Goal: Information Seeking & Learning: Learn about a topic

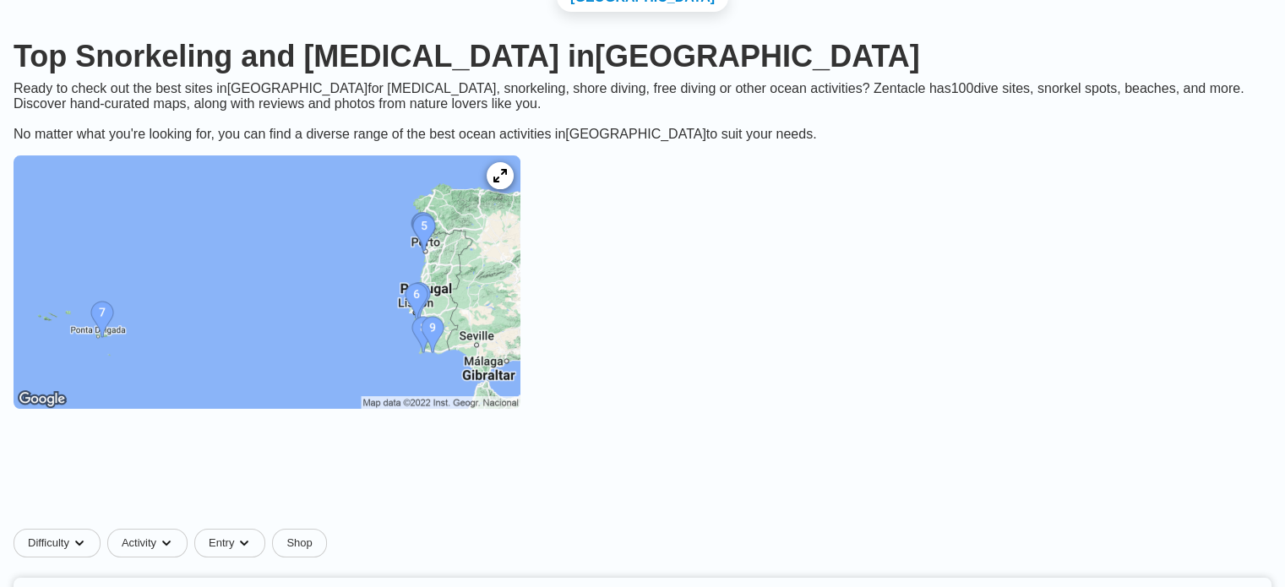
scroll to position [221, 0]
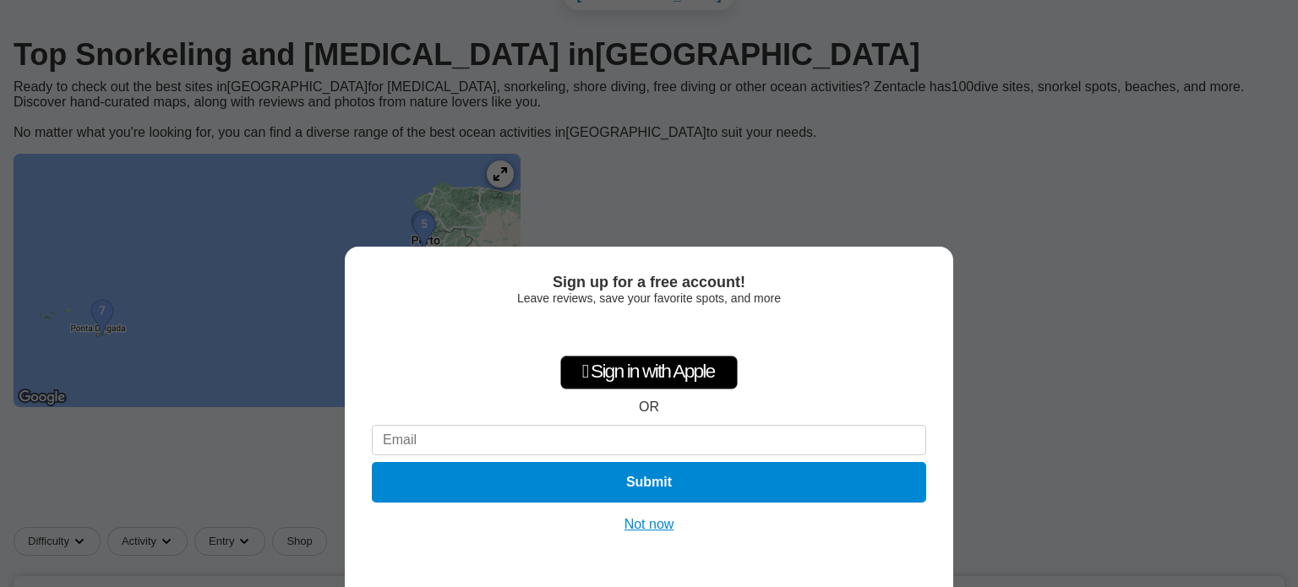
click at [646, 516] on button "Not now" at bounding box center [649, 524] width 60 height 17
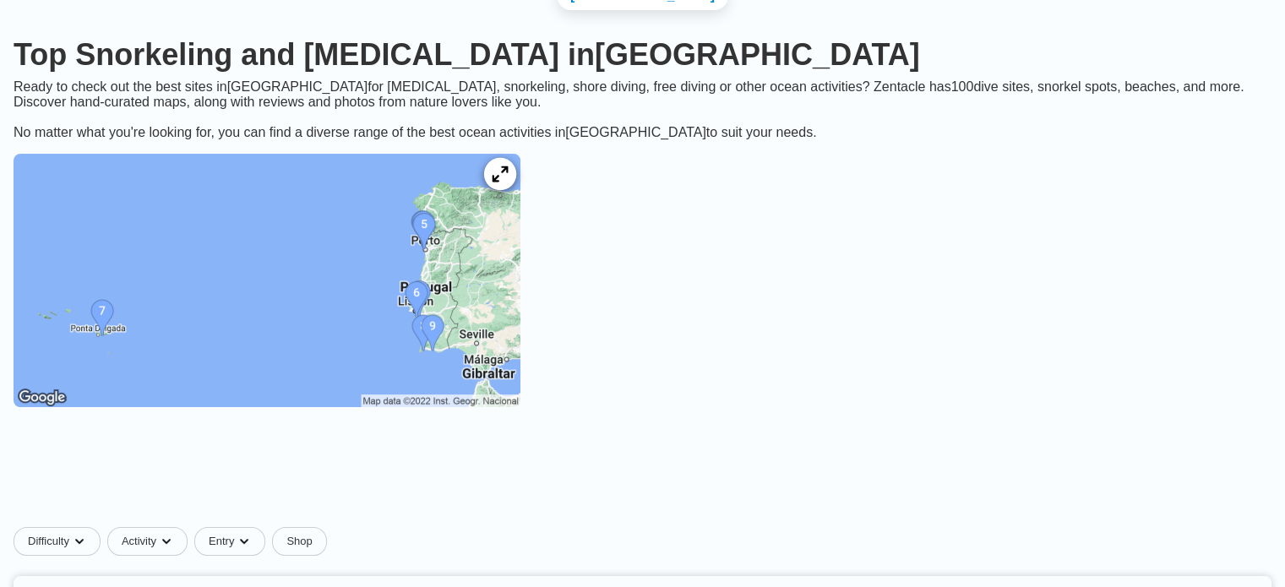
click at [508, 166] on icon at bounding box center [500, 174] width 16 height 16
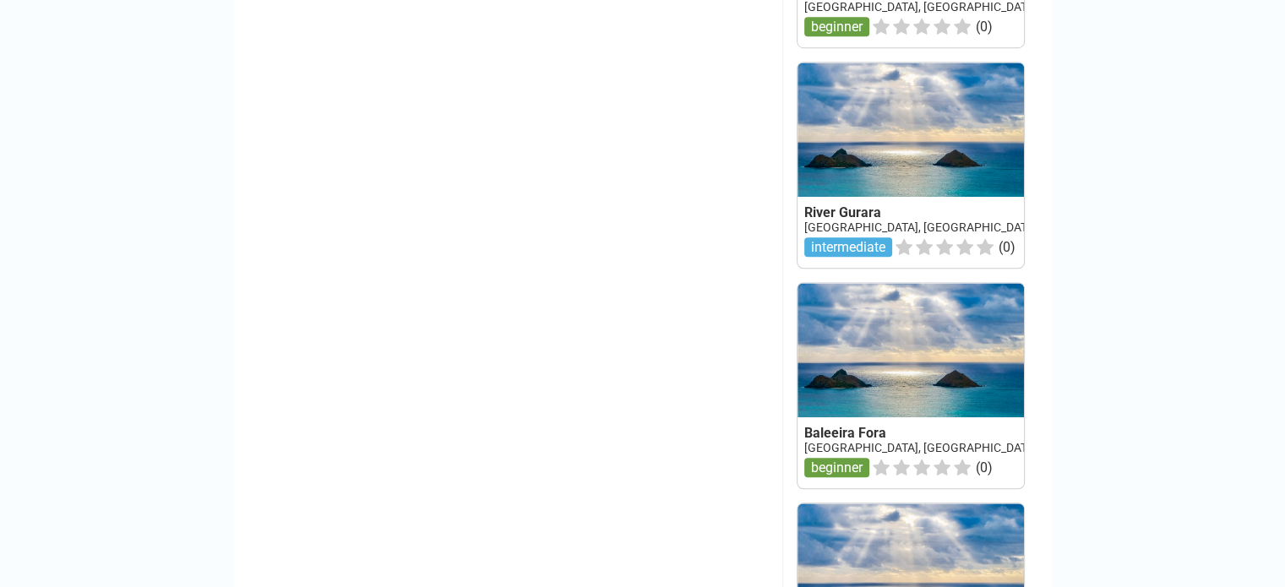
scroll to position [1244, 0]
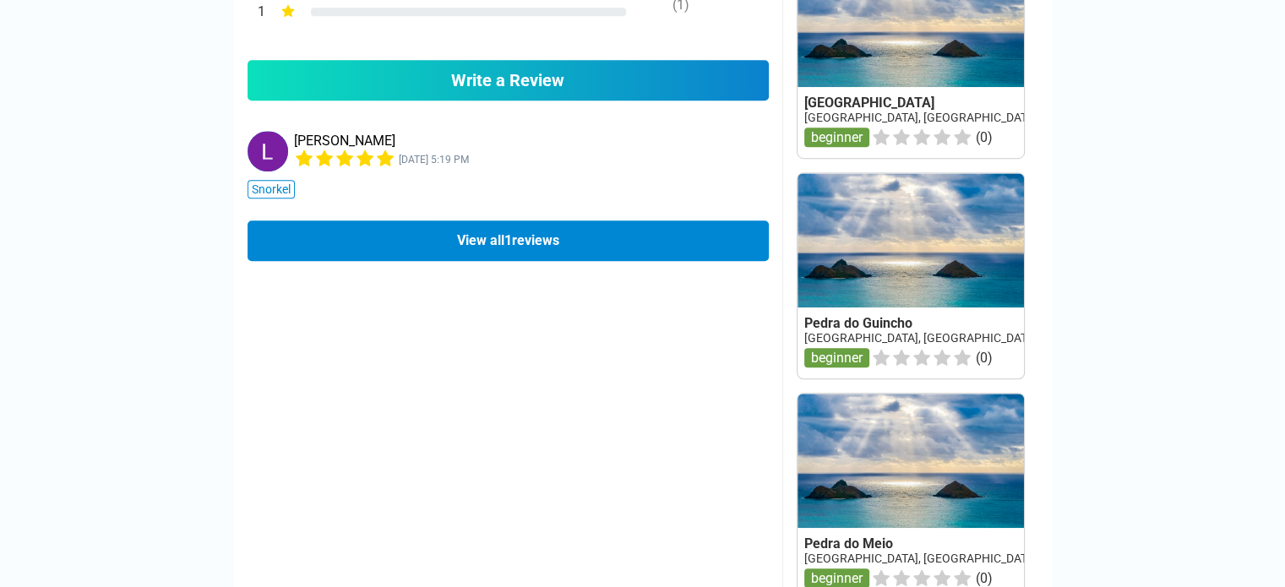
scroll to position [1130, 0]
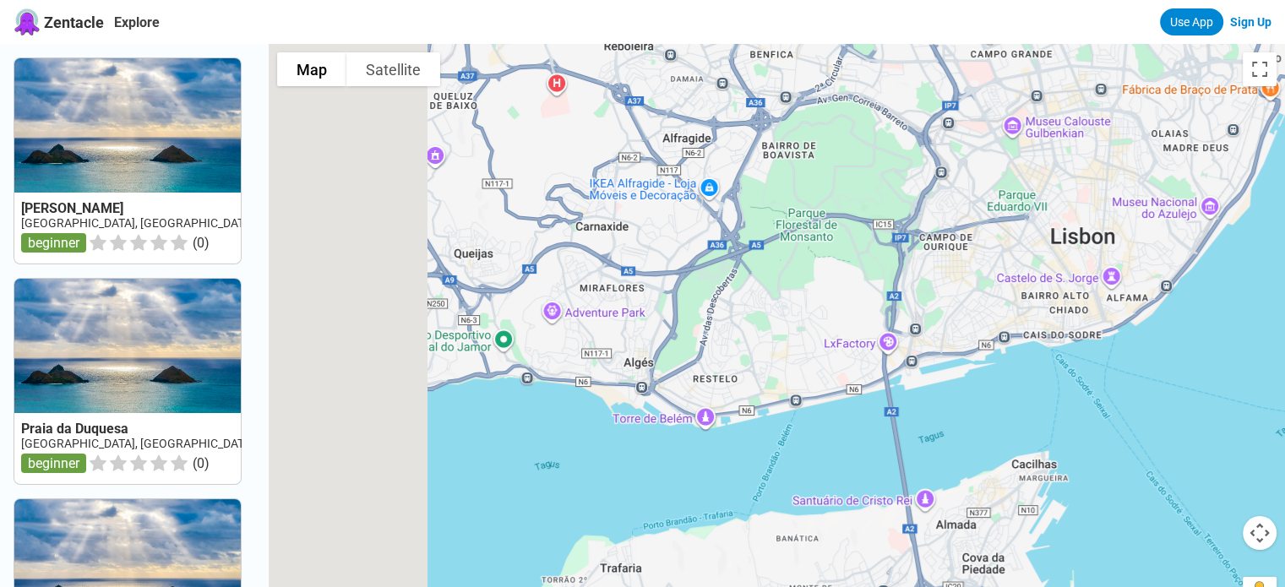
drag, startPoint x: 514, startPoint y: 456, endPoint x: 1033, endPoint y: 330, distance: 534.8
click at [1033, 330] on div at bounding box center [777, 337] width 1016 height 587
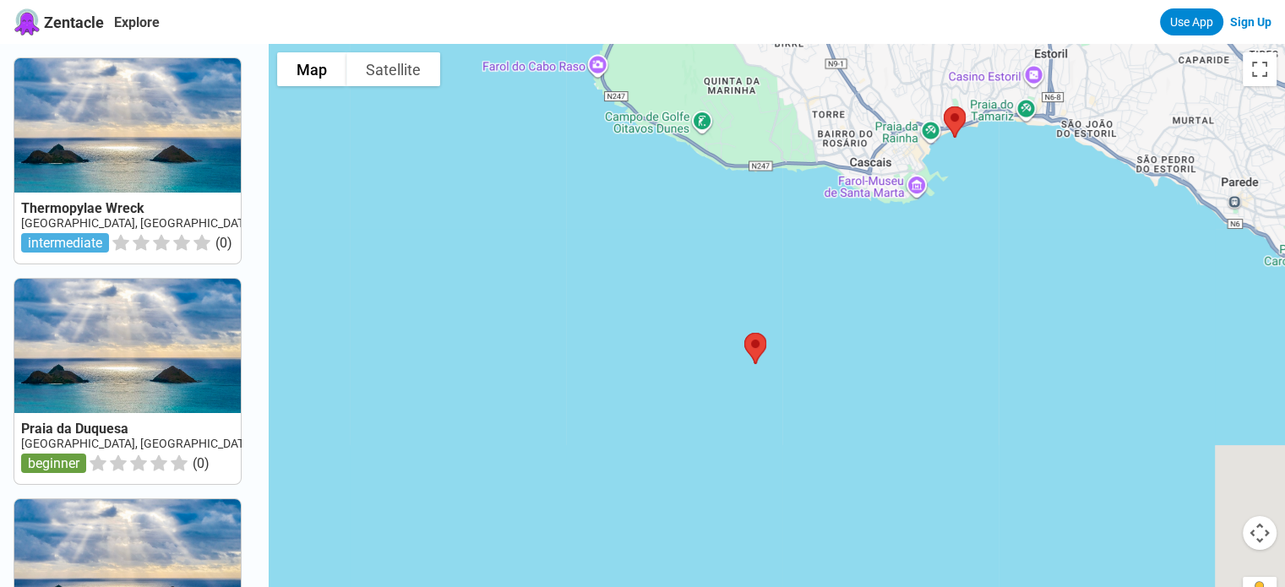
drag, startPoint x: 1088, startPoint y: 290, endPoint x: 843, endPoint y: 442, distance: 288.4
click at [843, 442] on div at bounding box center [777, 337] width 1016 height 587
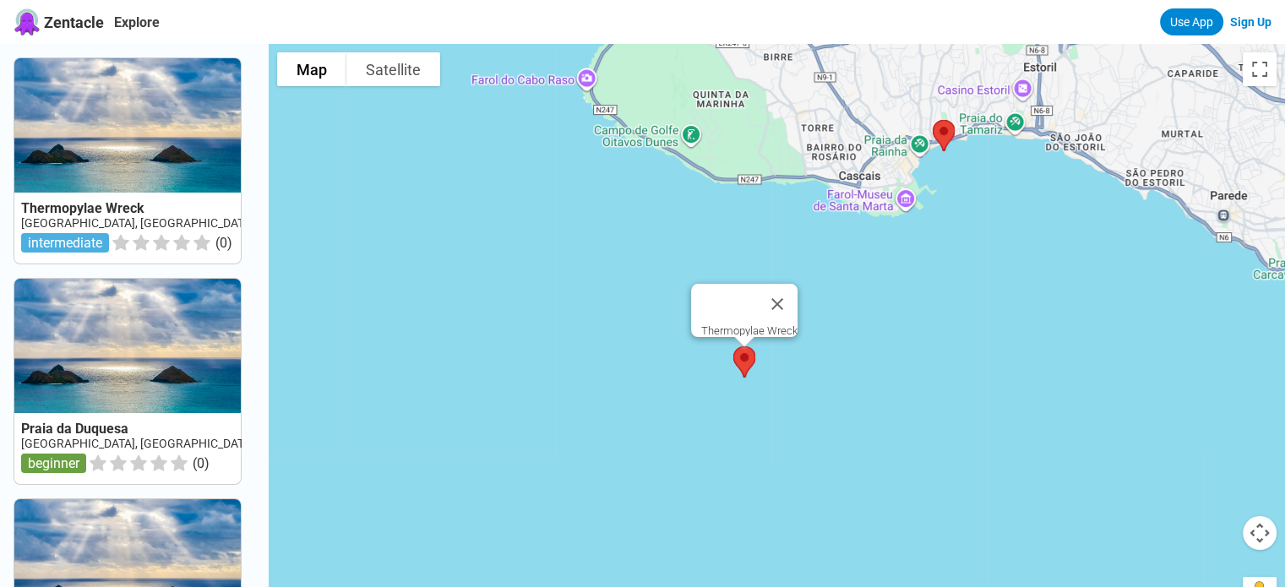
click at [749, 365] on img at bounding box center [744, 362] width 35 height 45
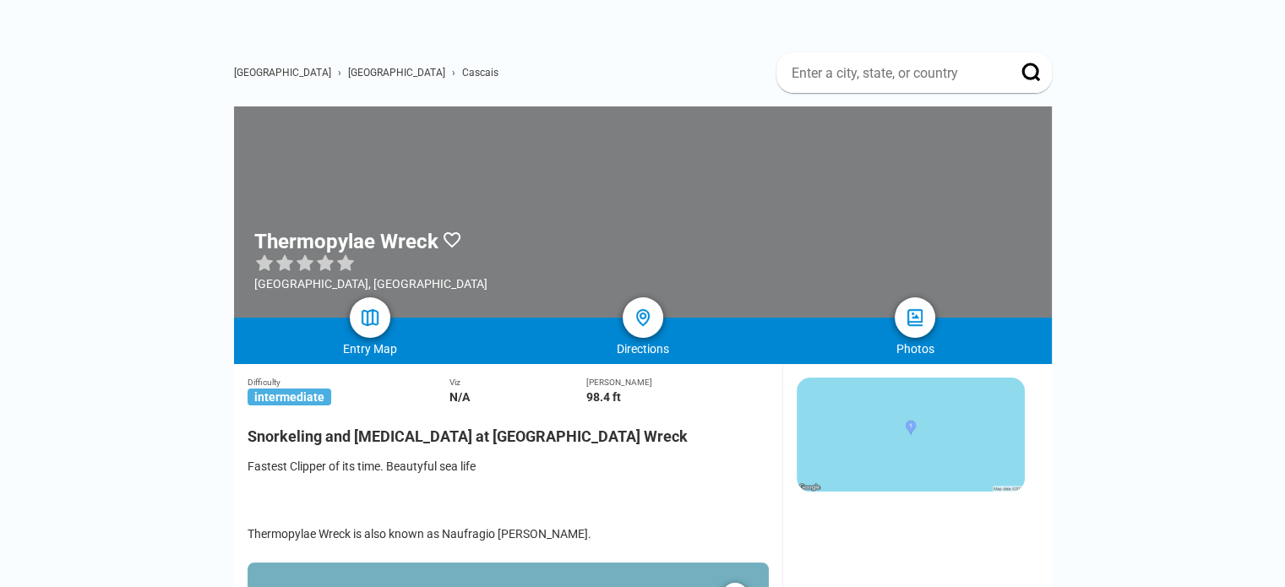
scroll to position [80, 0]
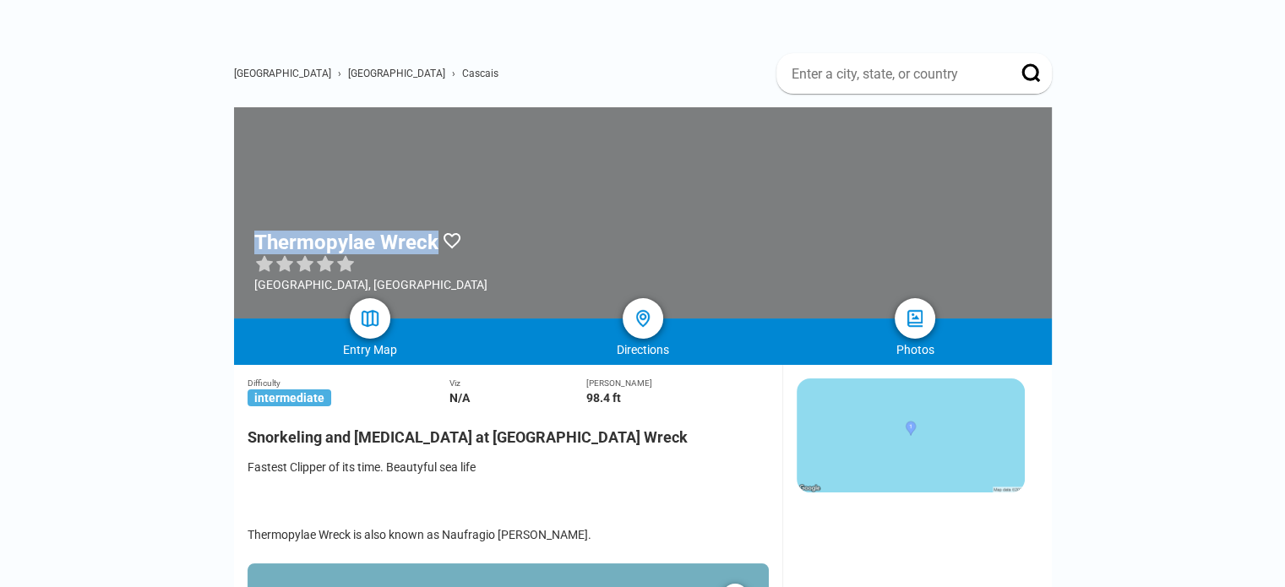
drag, startPoint x: 445, startPoint y: 164, endPoint x: 215, endPoint y: 158, distance: 230.7
copy div "Thermopylae Wreck"
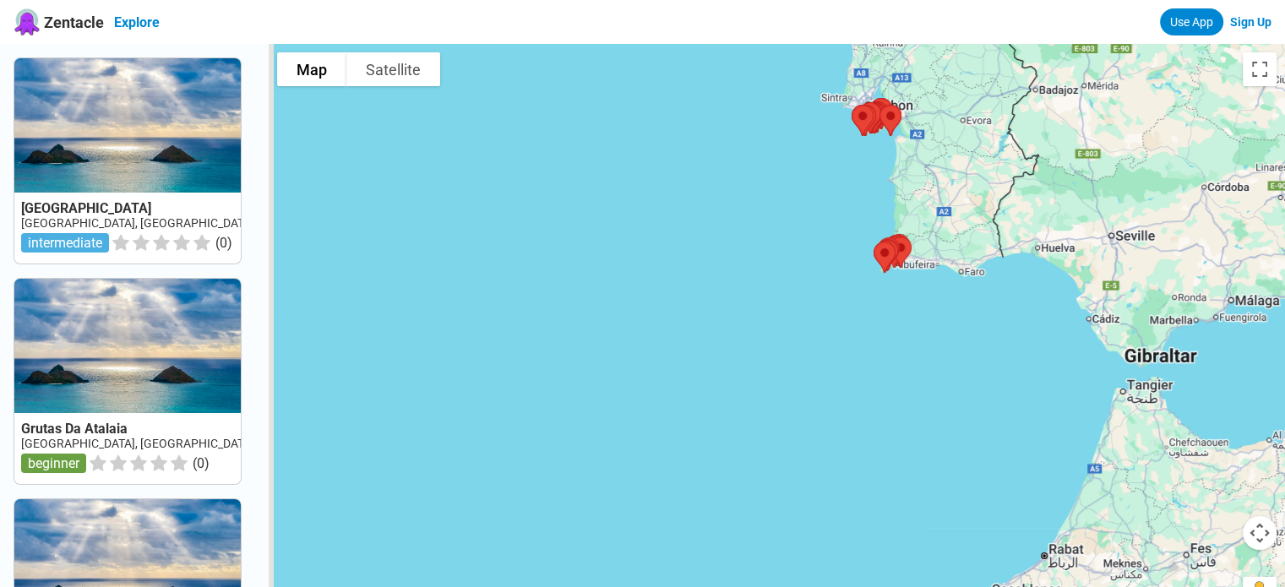
click at [142, 14] on link "Explore" at bounding box center [137, 22] width 46 height 16
click at [76, 20] on span "Zentacle" at bounding box center [74, 23] width 60 height 18
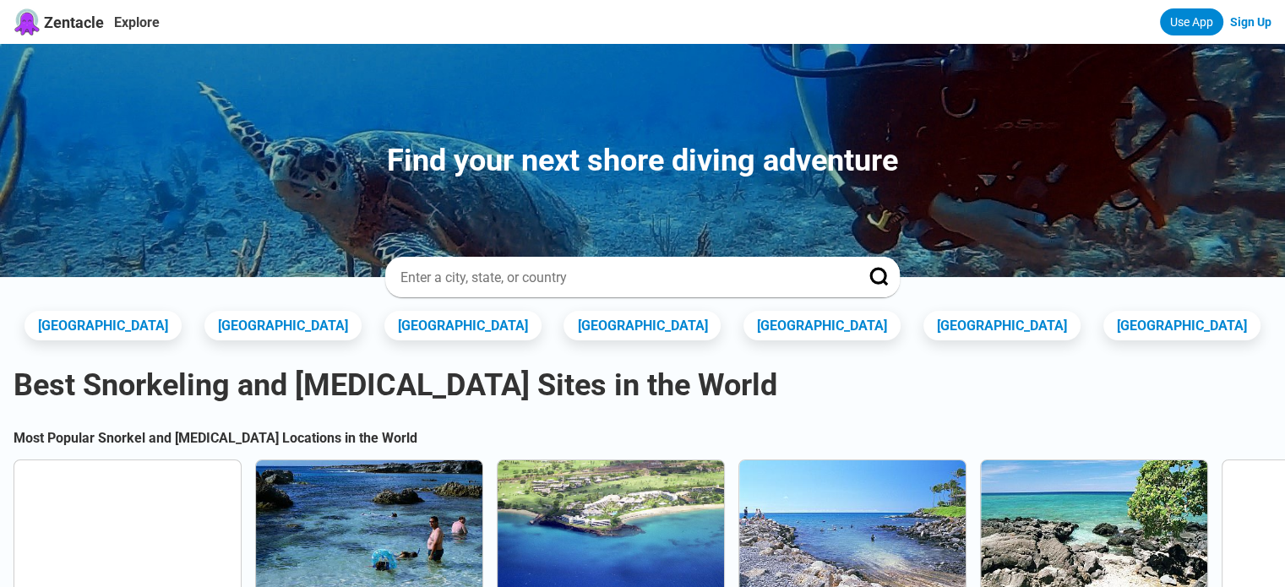
scroll to position [64, 0]
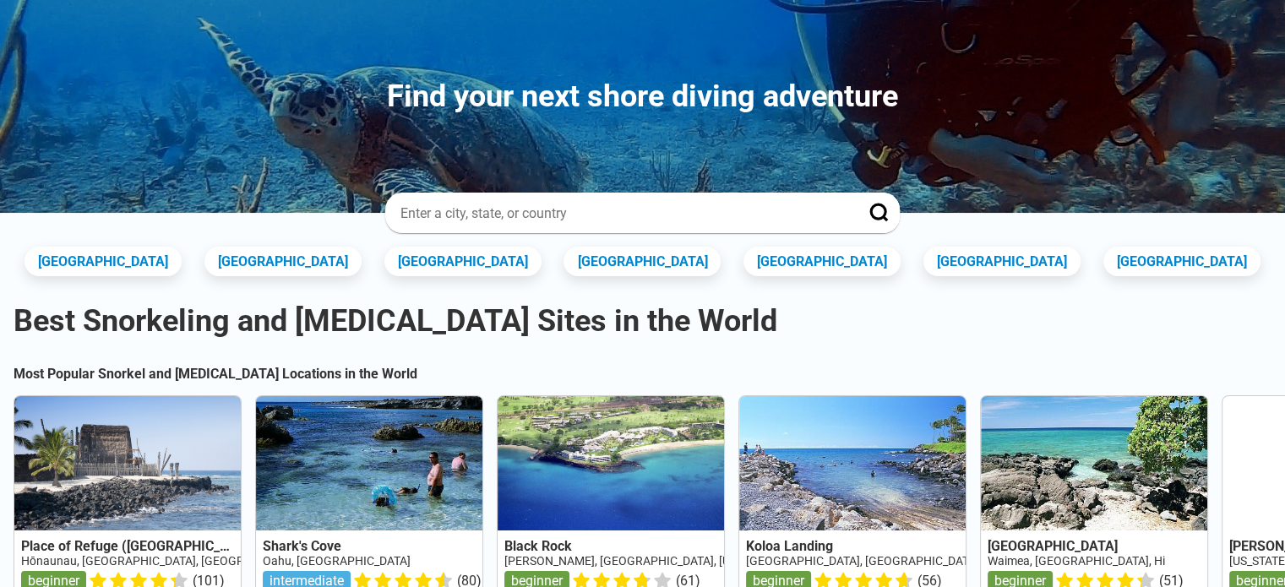
click at [660, 205] on input at bounding box center [622, 213] width 446 height 18
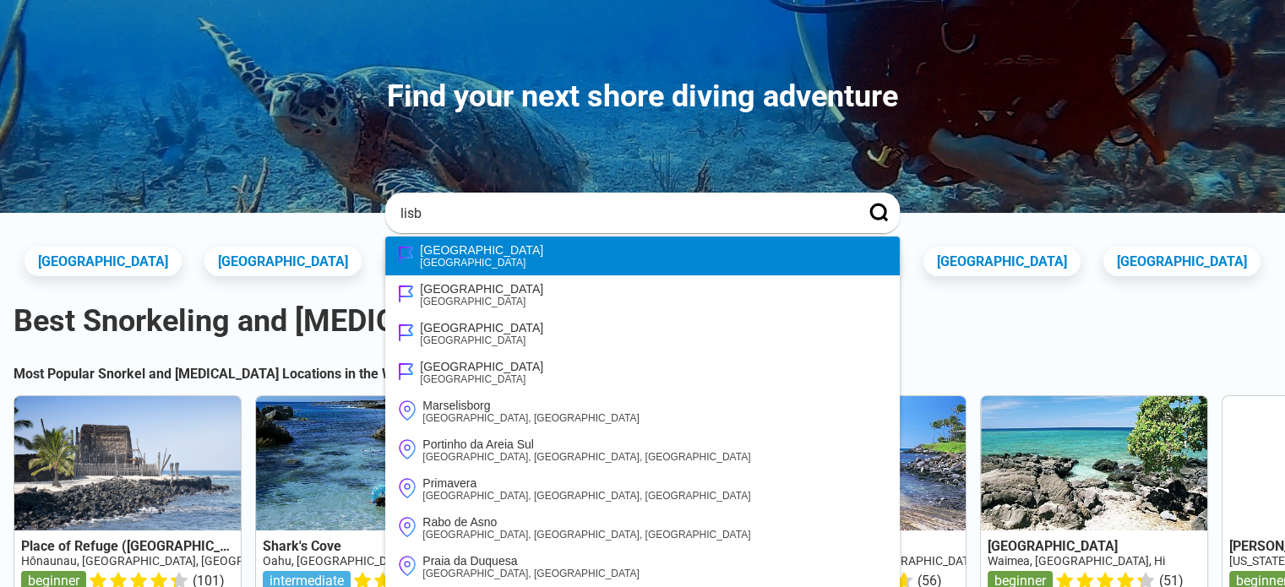
type input "lisb"
click at [541, 251] on li "Lisboa [GEOGRAPHIC_DATA]" at bounding box center [642, 256] width 514 height 39
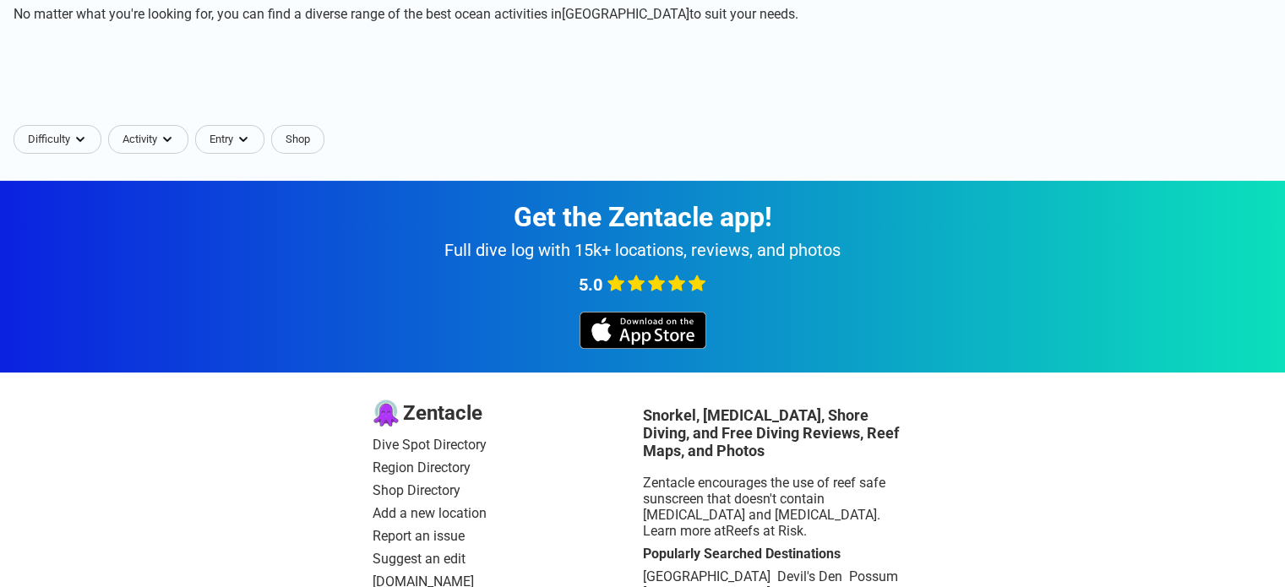
scroll to position [233, 0]
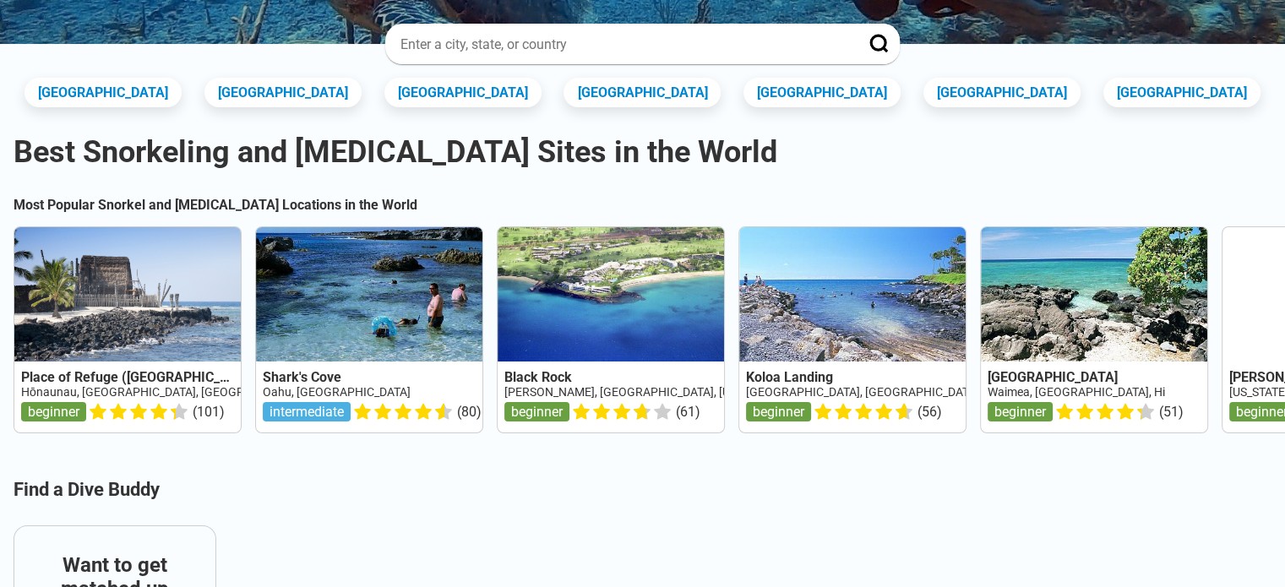
scroll to position [64, 0]
